Goal: Task Accomplishment & Management: Complete application form

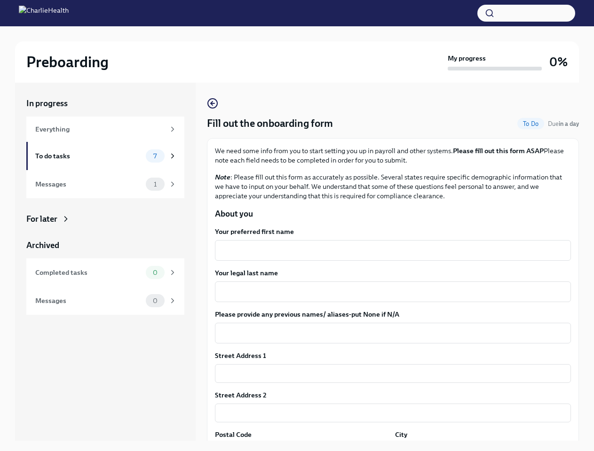
click at [526, 13] on button "button" at bounding box center [526, 13] width 98 height 17
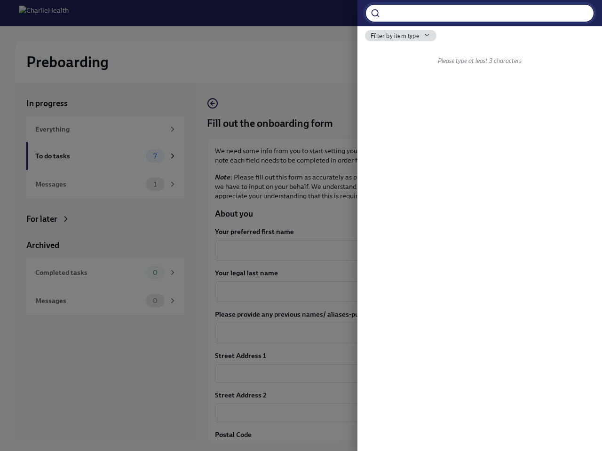
click at [389, 250] on div at bounding box center [301, 225] width 602 height 451
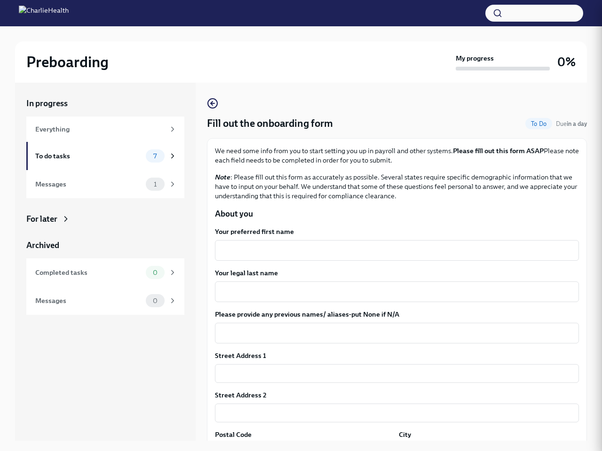
click at [389, 292] on textarea "Your legal last name" at bounding box center [396, 291] width 352 height 11
click at [389, 333] on textarea "Please provide any previous names/ aliases-put None if N/A" at bounding box center [396, 333] width 352 height 11
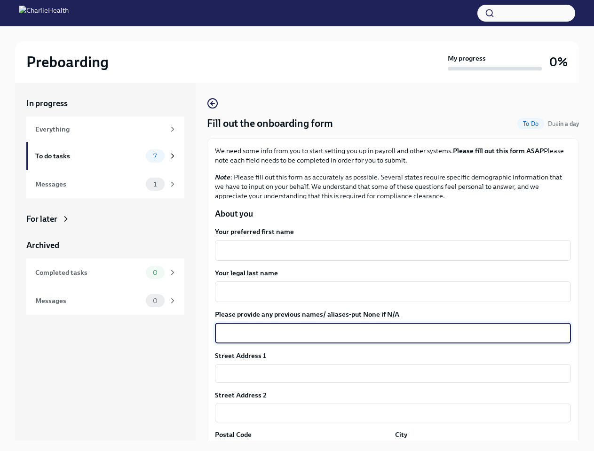
click at [389, 374] on input "text" at bounding box center [393, 373] width 356 height 19
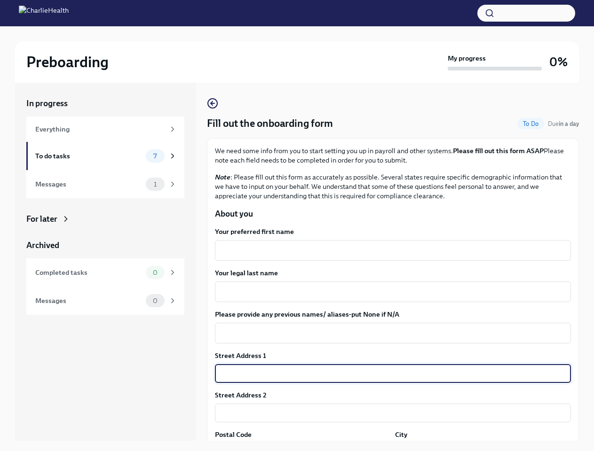
click at [389, 413] on input "text" at bounding box center [393, 413] width 356 height 19
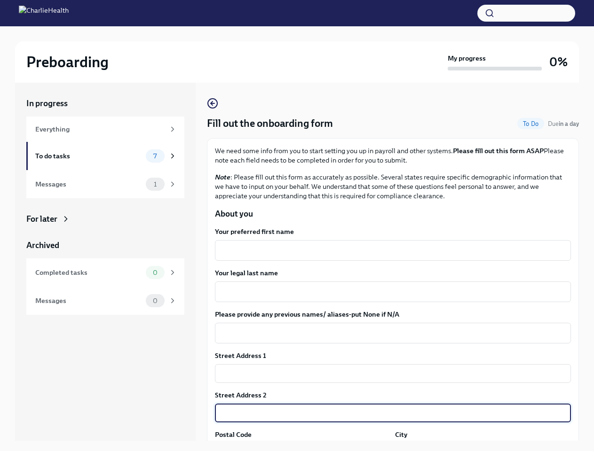
click at [301, 447] on div "In progress Everything To do tasks 7 Messages 1 For later Archived Completed ta…" at bounding box center [296, 269] width 563 height 373
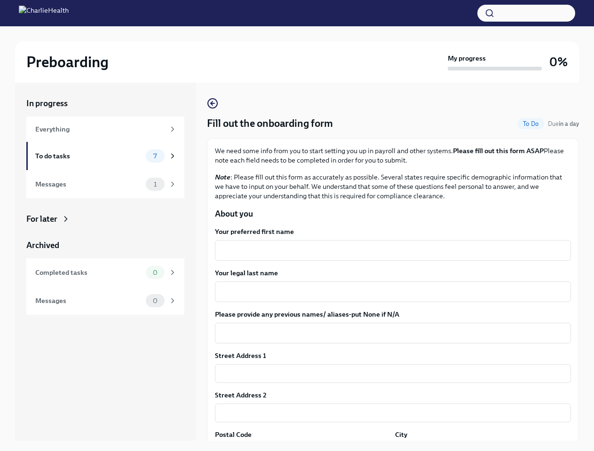
click at [477, 447] on div "In progress Everything To do tasks 7 Messages 1 For later Archived Completed ta…" at bounding box center [296, 269] width 563 height 373
